Goal: Task Accomplishment & Management: Manage account settings

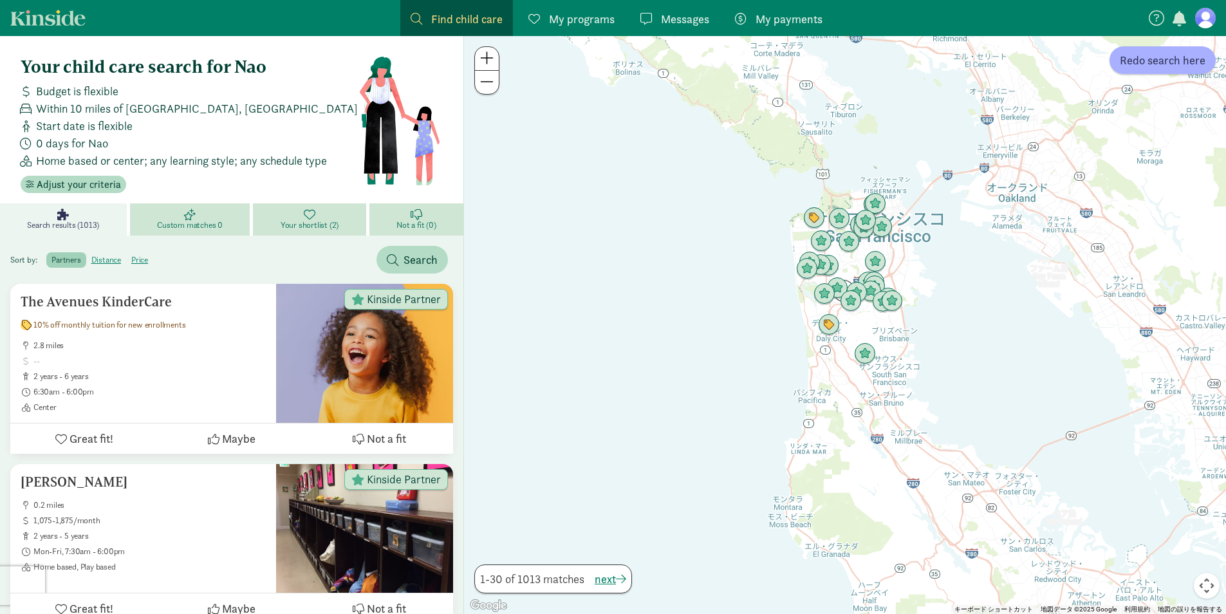
click at [1203, 16] on figure at bounding box center [1205, 18] width 21 height 21
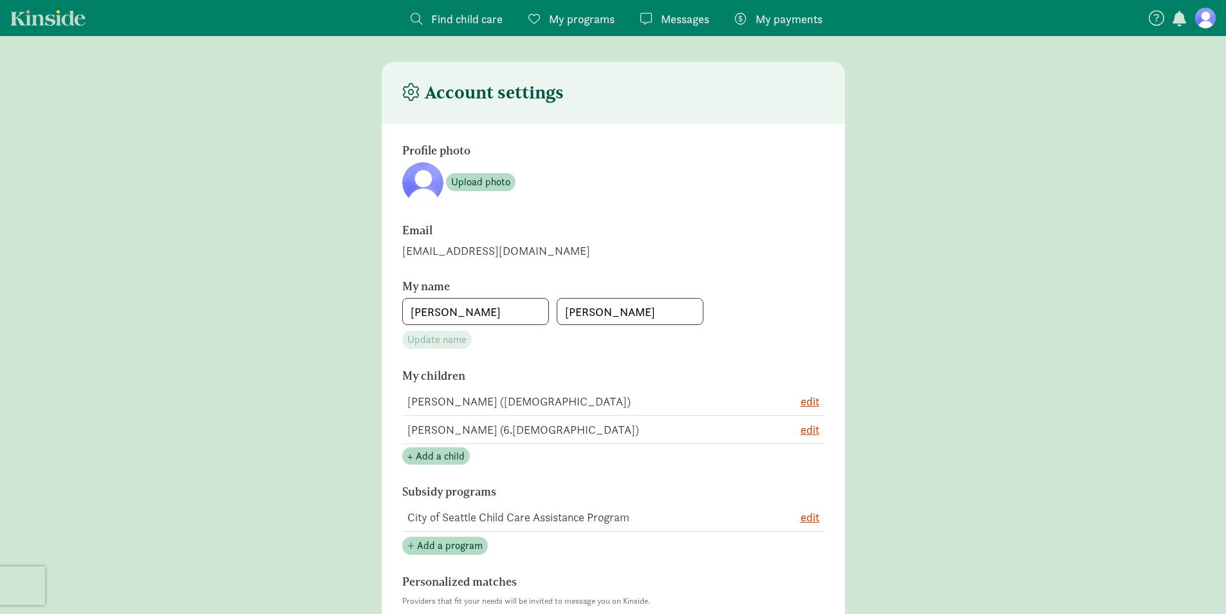
click at [583, 23] on span "My programs" at bounding box center [582, 18] width 66 height 17
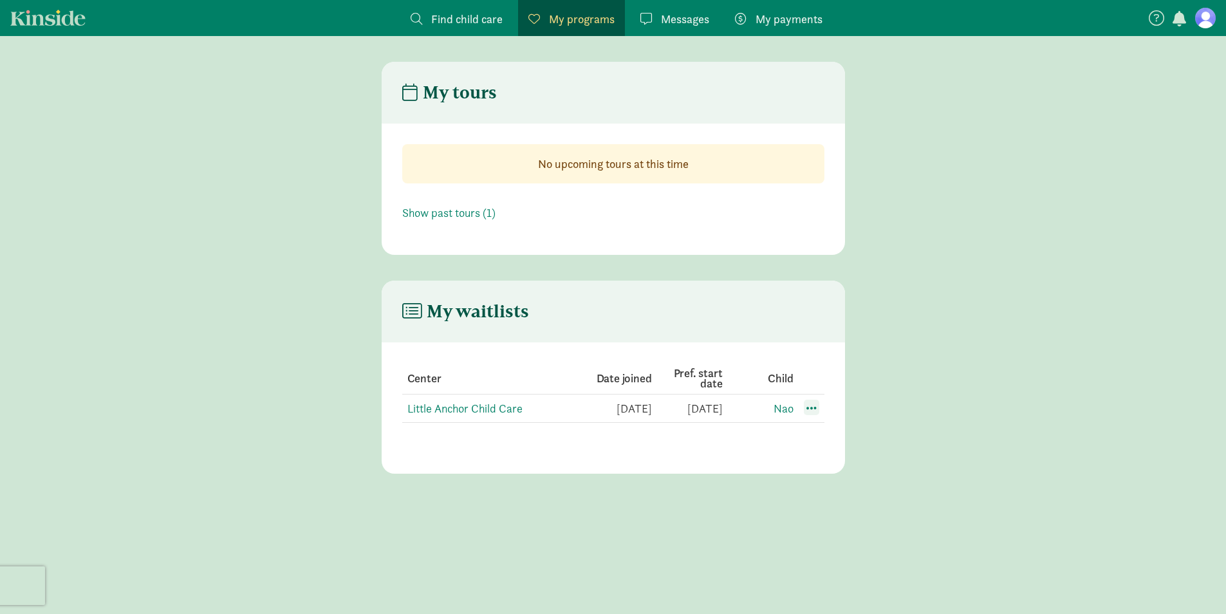
click at [813, 410] on span at bounding box center [811, 407] width 15 height 15
click at [819, 430] on div "Edit preferences" at bounding box center [856, 436] width 116 height 28
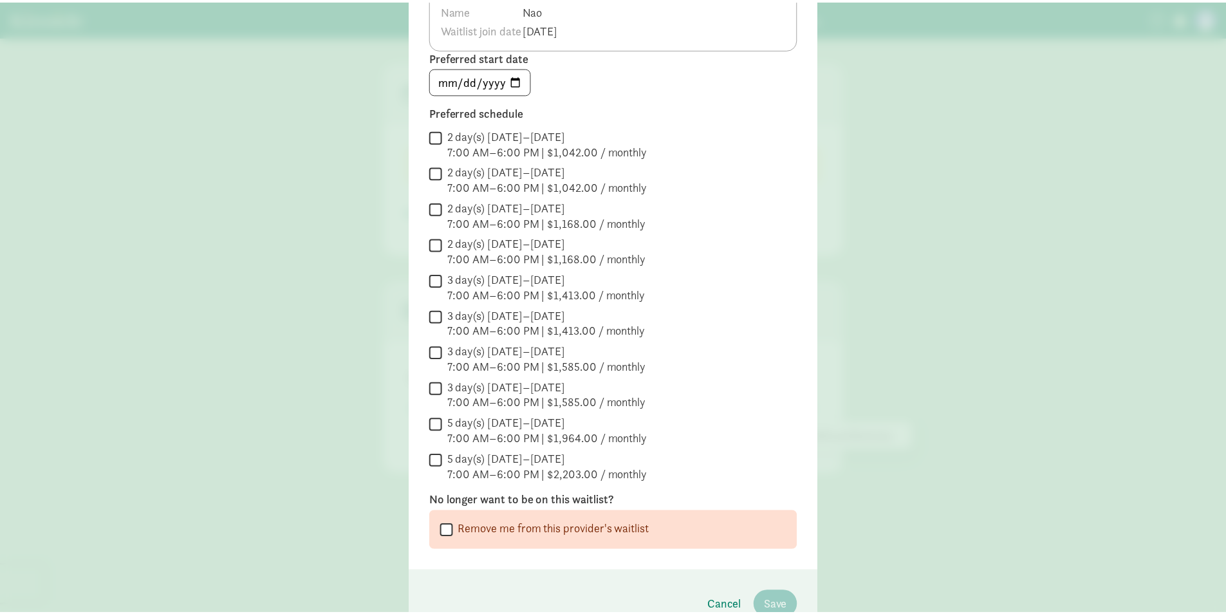
scroll to position [197, 0]
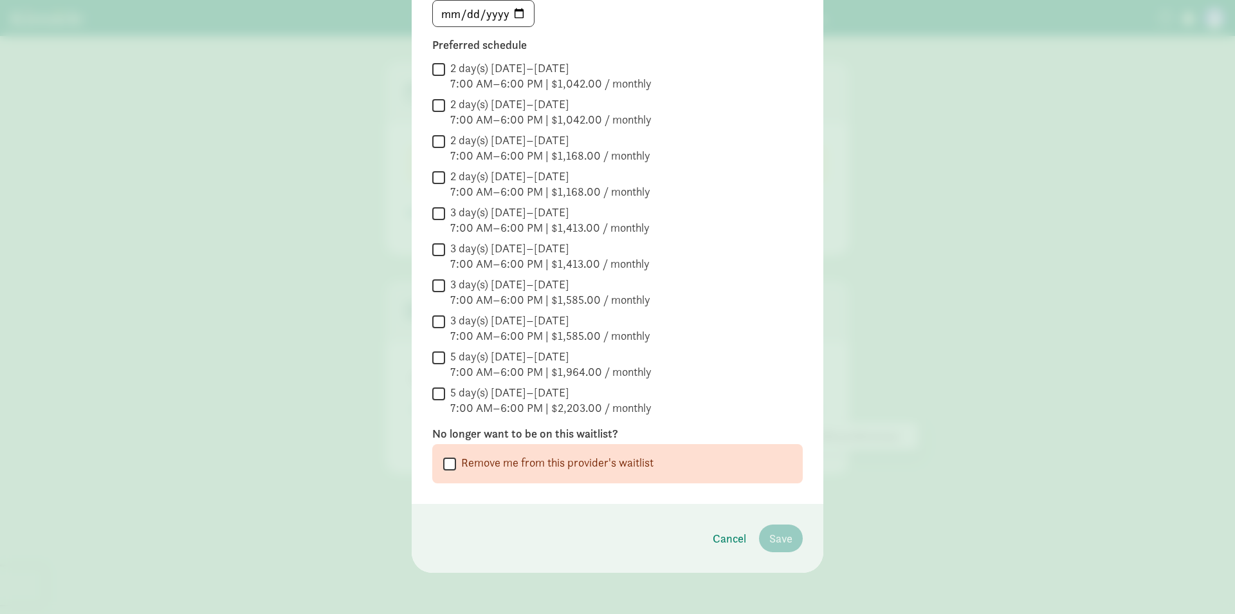
click at [448, 463] on input "Remove me from this provider's waitlist" at bounding box center [449, 463] width 13 height 17
checkbox input "true"
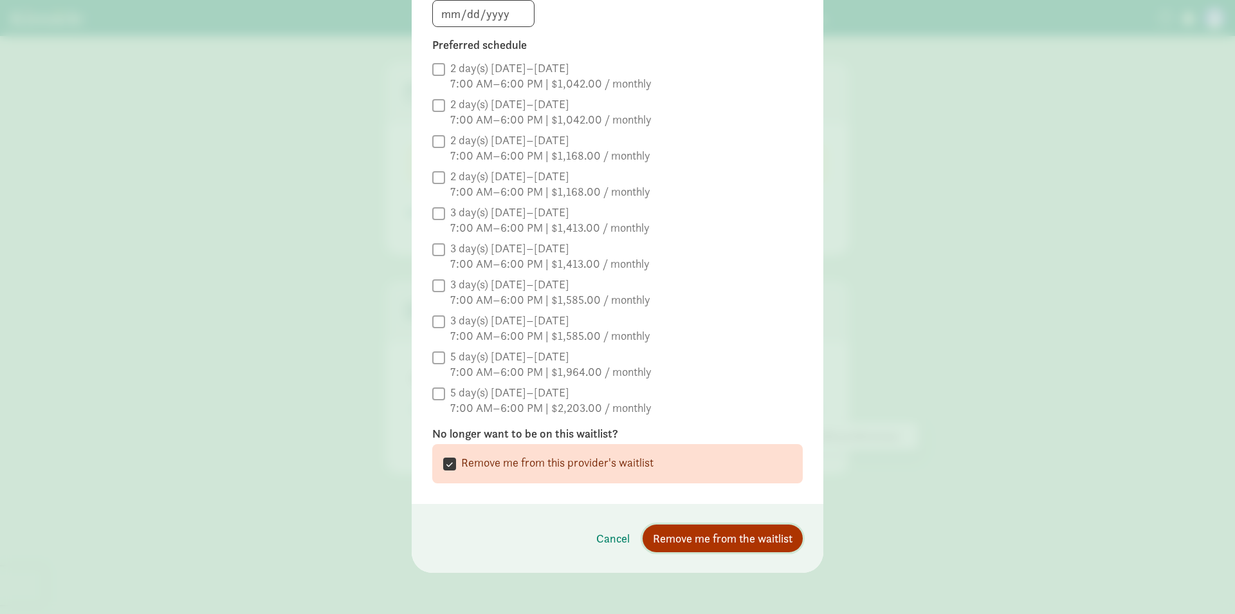
click at [724, 535] on span "Remove me from the waitlist" at bounding box center [723, 537] width 140 height 17
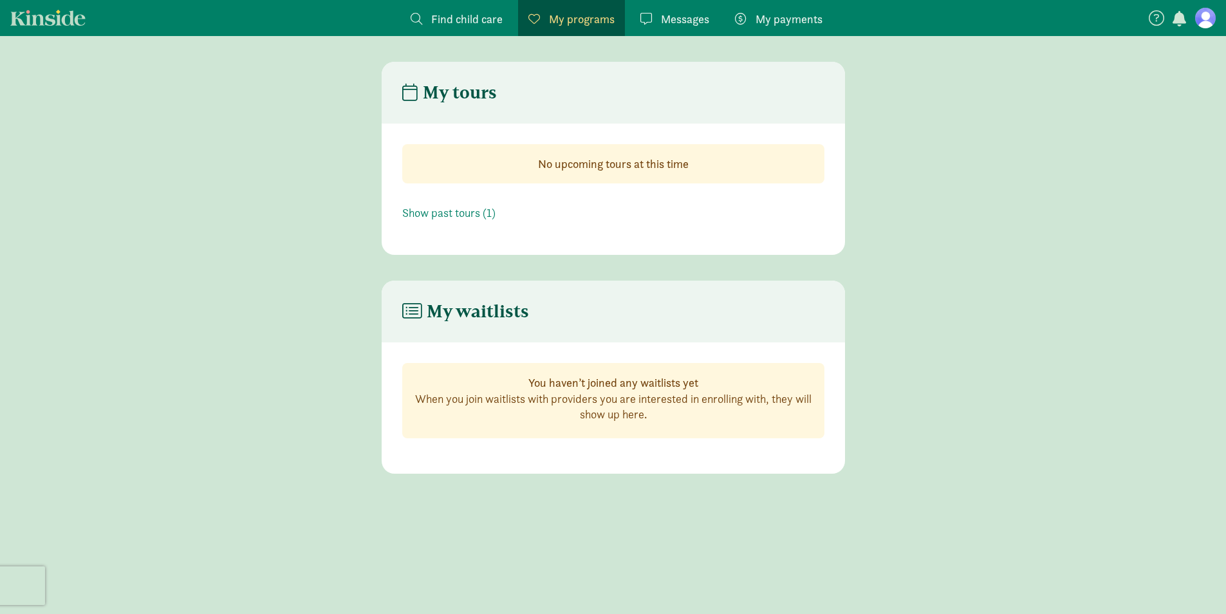
click at [53, 25] on link "Kinside" at bounding box center [47, 18] width 75 height 16
